Goal: Find specific page/section: Find specific page/section

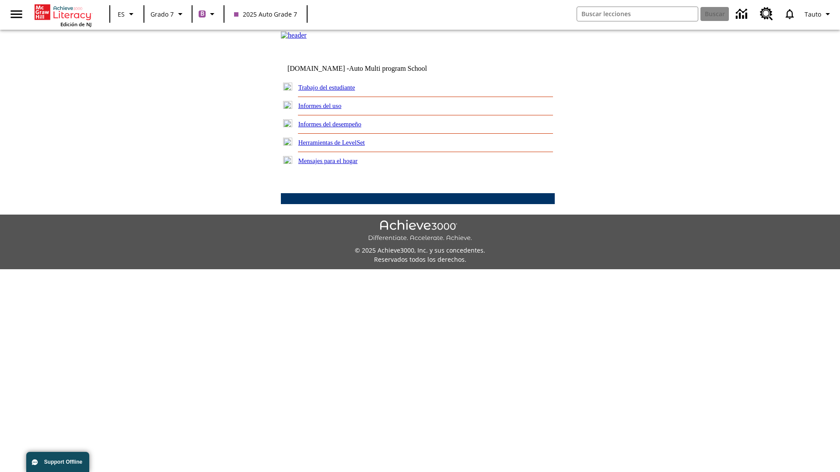
click at [337, 91] on link "Trabajo del estudiante" at bounding box center [326, 87] width 57 height 7
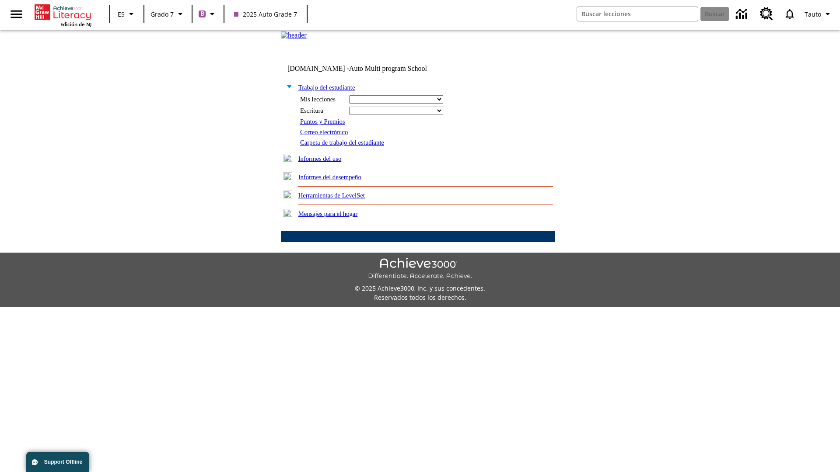
click at [327, 136] on link "Correo electrónico" at bounding box center [324, 132] width 48 height 7
